Goal: Information Seeking & Learning: Learn about a topic

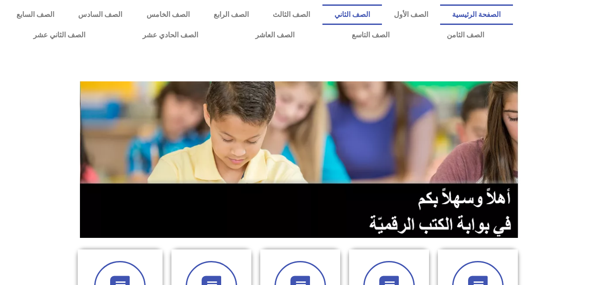
click at [380, 21] on link "الصف الثاني" at bounding box center [351, 14] width 59 height 20
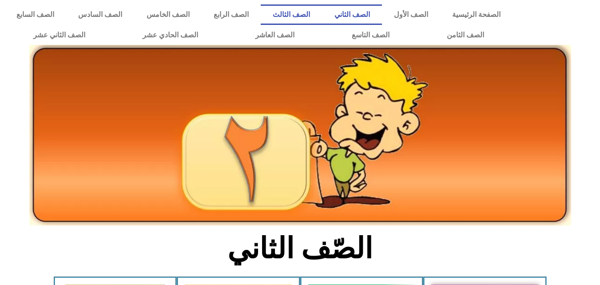
click at [322, 11] on link "الصف الثالث" at bounding box center [291, 14] width 61 height 20
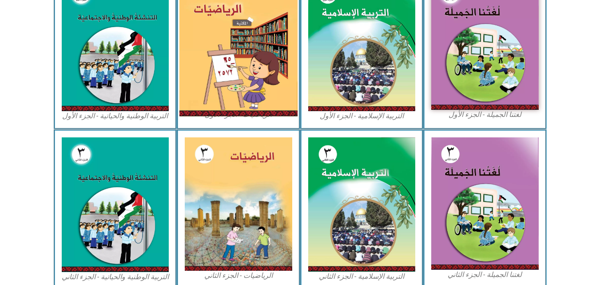
click at [271, 49] on img at bounding box center [238, 44] width 118 height 146
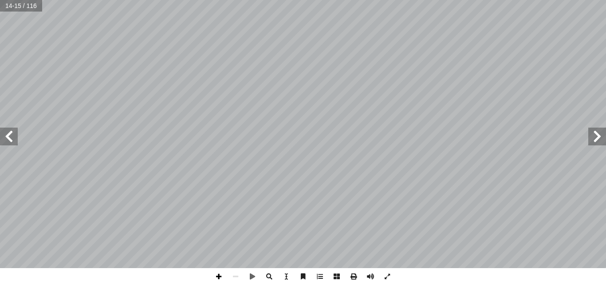
click at [217, 273] on span at bounding box center [218, 276] width 17 height 17
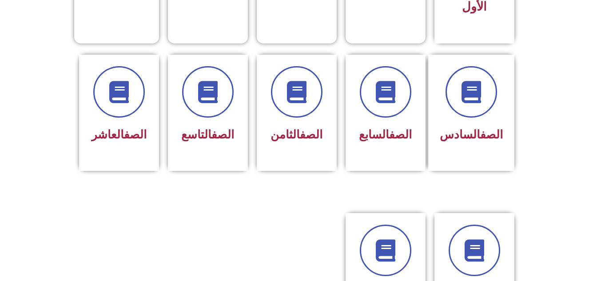
scroll to position [337, 0]
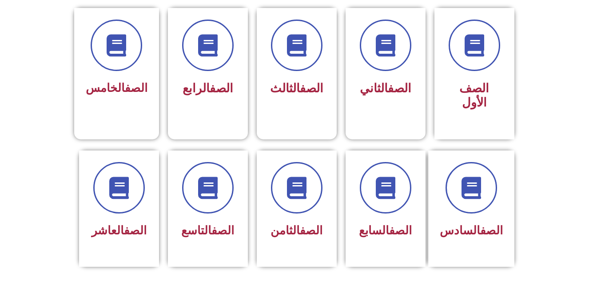
scroll to position [249, 0]
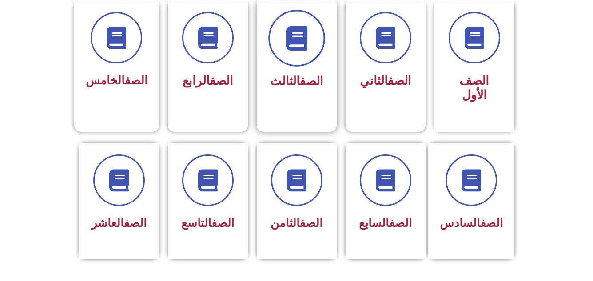
click at [289, 45] on icon at bounding box center [296, 38] width 24 height 24
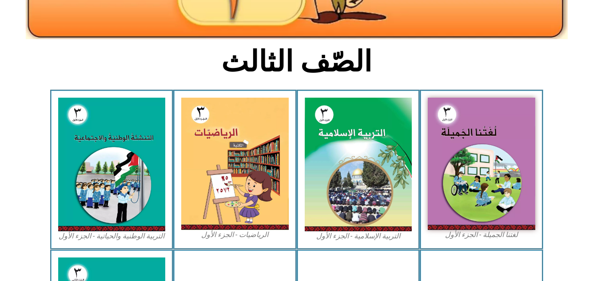
scroll to position [195, 0]
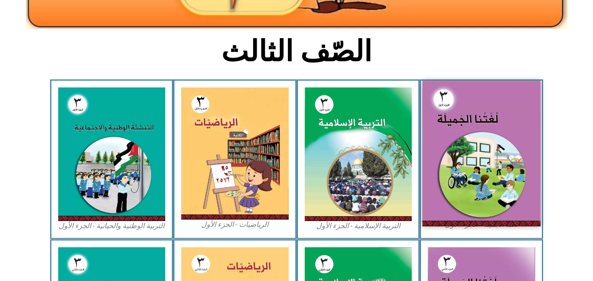
click at [458, 131] on img at bounding box center [481, 153] width 118 height 145
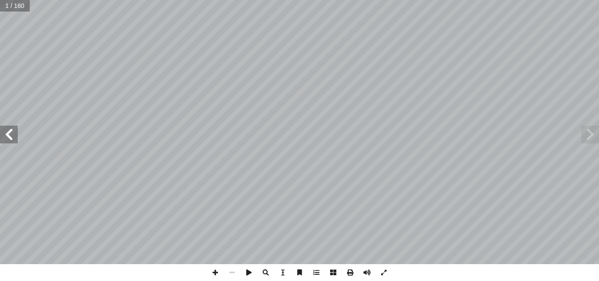
click at [10, 137] on span at bounding box center [9, 135] width 18 height 18
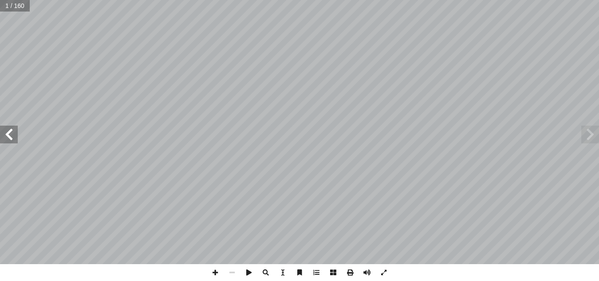
click at [10, 137] on span at bounding box center [9, 135] width 18 height 18
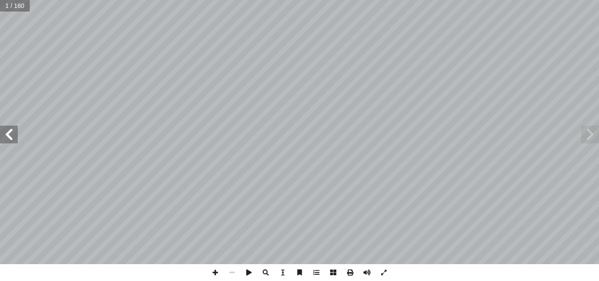
click at [10, 137] on span at bounding box center [9, 135] width 18 height 18
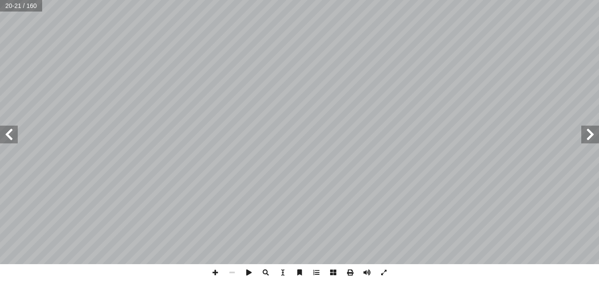
click at [10, 137] on span at bounding box center [9, 135] width 18 height 18
click at [11, 132] on span at bounding box center [9, 135] width 18 height 18
click at [590, 133] on span at bounding box center [591, 135] width 18 height 18
click at [214, 272] on span at bounding box center [215, 272] width 17 height 17
